Goal: Task Accomplishment & Management: Manage account settings

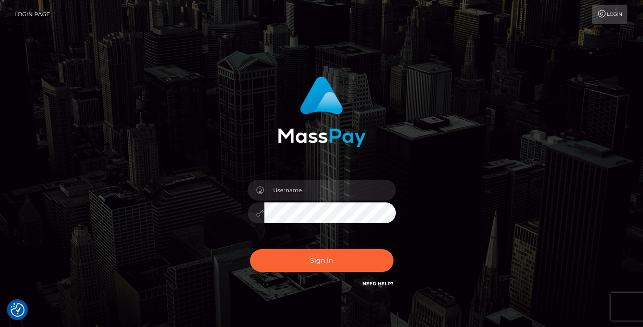
click at [361, 201] on div at bounding box center [322, 208] width 162 height 71
drag, startPoint x: 363, startPoint y: 193, endPoint x: 359, endPoint y: 199, distance: 6.4
click at [361, 193] on input "text" at bounding box center [330, 190] width 132 height 21
type input "Edward"
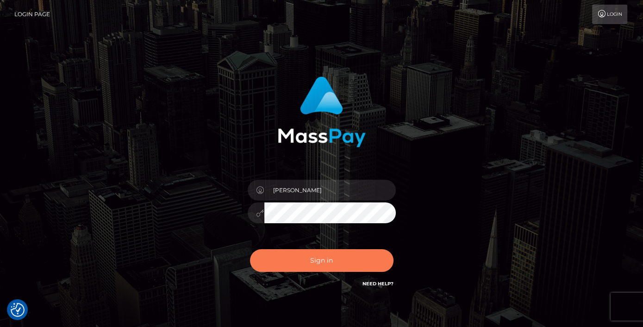
click at [353, 267] on button "Sign in" at bounding box center [322, 260] width 144 height 23
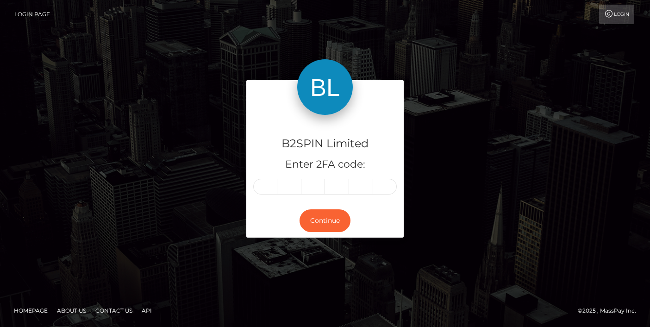
click at [286, 177] on div "B2SPIN Limited Enter 2FA code:" at bounding box center [324, 159] width 157 height 89
click at [272, 185] on input "text" at bounding box center [265, 187] width 24 height 16
paste input "6"
type input "6"
type input "2"
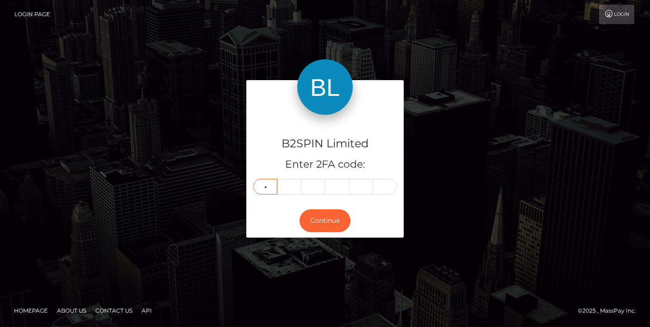
type input "4"
type input "3"
type input "8"
click at [342, 226] on button "Continue" at bounding box center [325, 220] width 51 height 23
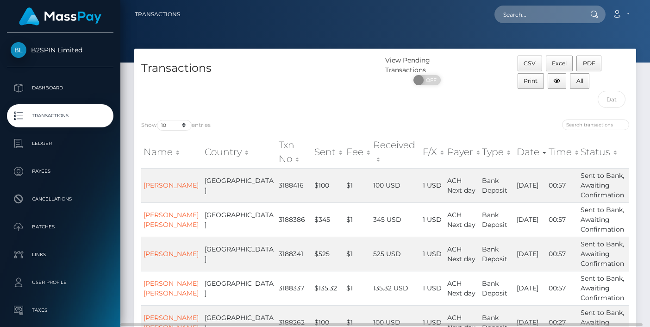
drag, startPoint x: 170, startPoint y: 118, endPoint x: 172, endPoint y: 123, distance: 5.4
click at [170, 121] on div "Show 10 25 50 100 250 500 1,000 3,500 entries Name Country Txn No Sent Fee Rece…" at bounding box center [385, 331] width 502 height 436
click at [172, 124] on select "10 25 50 100 250 500 1,000 3,500" at bounding box center [174, 125] width 35 height 11
select select "3500"
click at [158, 120] on select "10 25 50 100 250 500 1,000 3,500" at bounding box center [174, 125] width 35 height 11
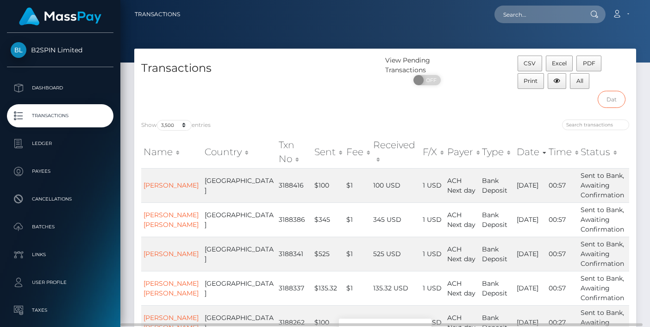
click at [616, 101] on input "text" at bounding box center [612, 99] width 28 height 17
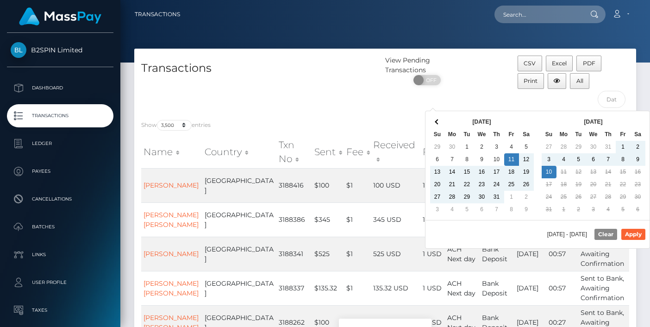
drag, startPoint x: 547, startPoint y: 169, endPoint x: 562, endPoint y: 184, distance: 21.6
click at [635, 234] on button "Apply" at bounding box center [634, 234] width 24 height 11
type input "[DATE] - [DATE]"
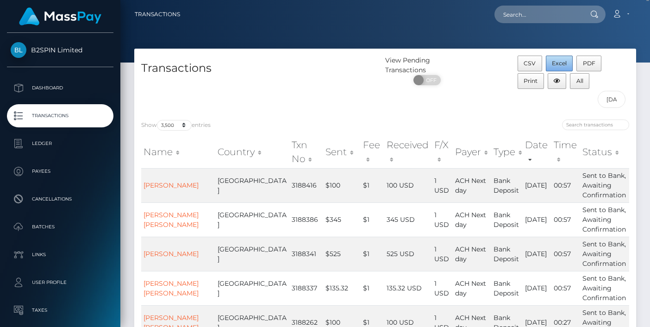
click at [560, 66] on span "Excel" at bounding box center [559, 63] width 15 height 7
